Goal: Navigation & Orientation: Find specific page/section

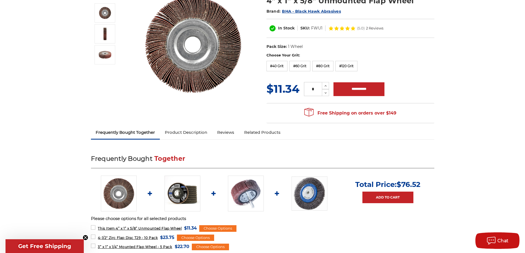
scroll to position [110, 0]
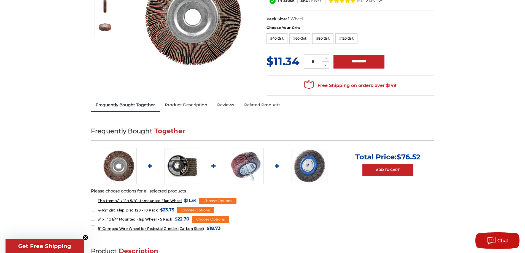
click at [236, 163] on img at bounding box center [246, 166] width 36 height 36
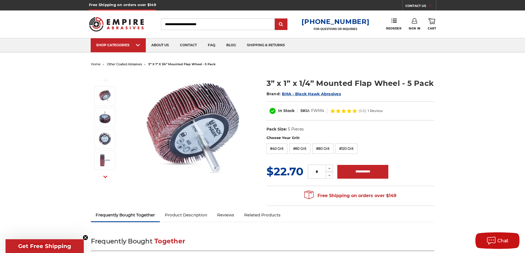
click at [136, 63] on span "other coated abrasives" at bounding box center [124, 64] width 35 height 4
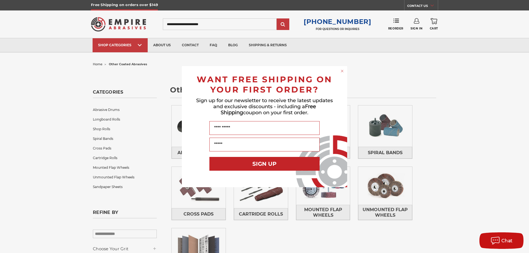
click at [341, 68] on circle "Close dialog" at bounding box center [342, 70] width 5 height 5
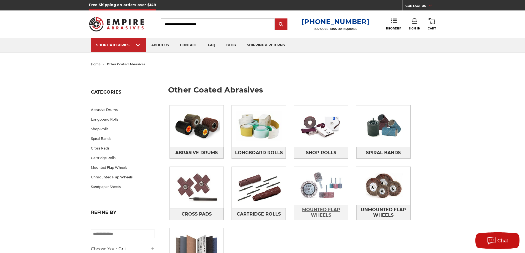
click at [324, 212] on span "Mounted Flap Wheels" at bounding box center [320, 212] width 53 height 15
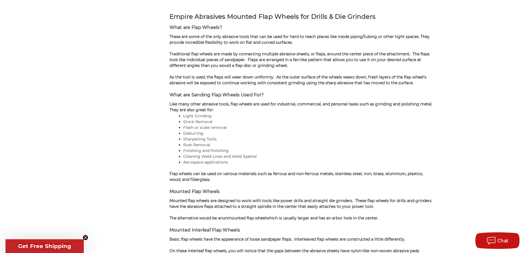
scroll to position [468, 0]
